Goal: Information Seeking & Learning: Find specific fact

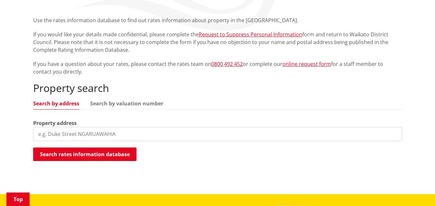
scroll to position [119, 0]
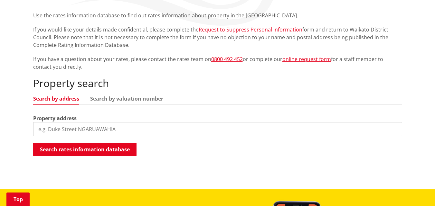
click at [83, 129] on input "search" at bounding box center [217, 129] width 369 height 14
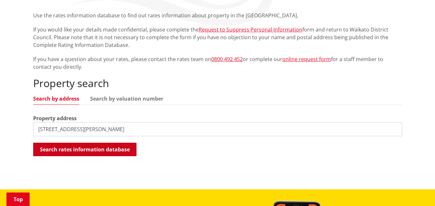
type input "154 Geraghty road"
click at [79, 151] on button "Search rates information database" at bounding box center [84, 150] width 103 height 14
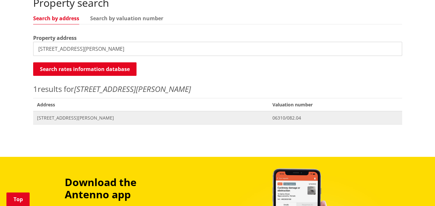
scroll to position [203, 0]
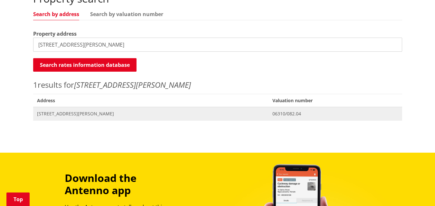
click at [76, 115] on span "154 Geraghty Road TUAKAU" at bounding box center [151, 114] width 228 height 6
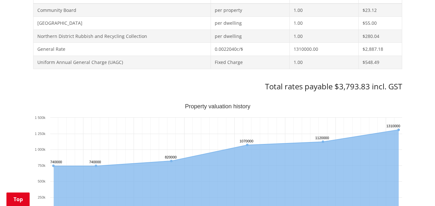
scroll to position [353, 0]
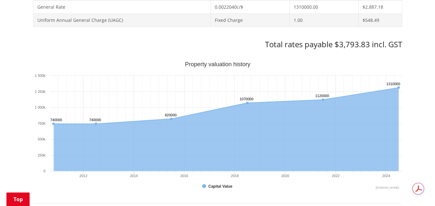
click at [411, 147] on div "Home Services and facilities Rates Rates Information Database Rates Information…" at bounding box center [217, 143] width 435 height 863
